Goal: Navigation & Orientation: Find specific page/section

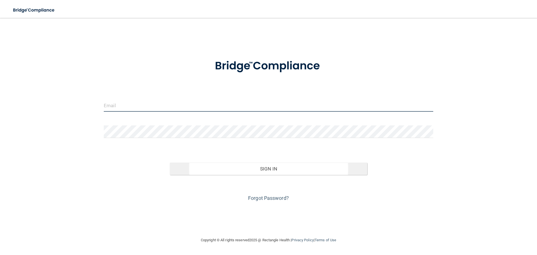
type input "[EMAIL_ADDRESS][DOMAIN_NAME]"
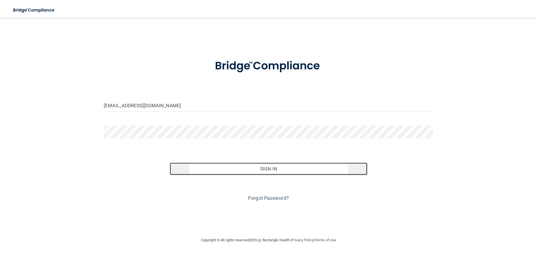
click at [265, 169] on button "Sign In" at bounding box center [269, 168] width 198 height 12
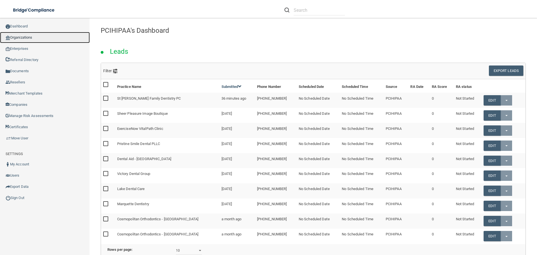
click at [27, 37] on link "Organizations" at bounding box center [45, 37] width 90 height 11
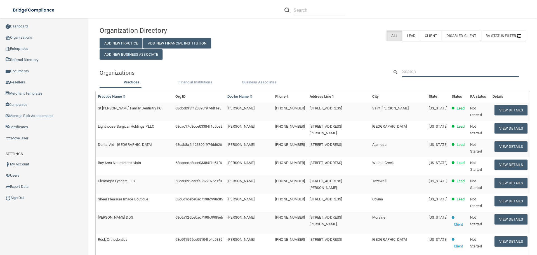
click at [417, 70] on input "text" at bounding box center [460, 71] width 117 height 10
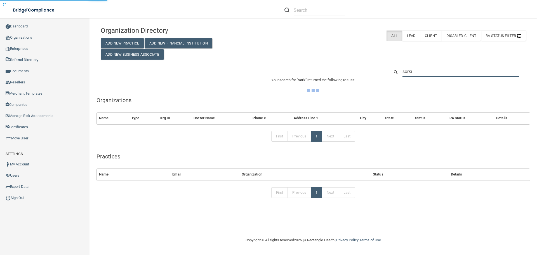
type input "sorkin"
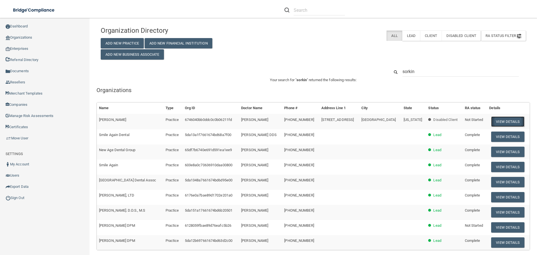
click at [494, 122] on button "View Details" at bounding box center [507, 121] width 33 height 10
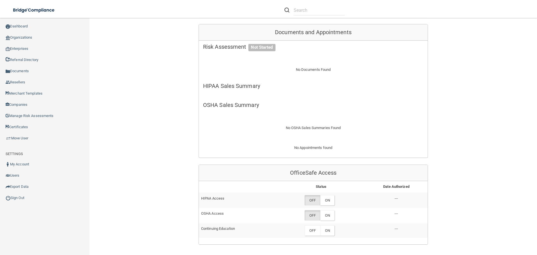
scroll to position [112, 0]
